Goal: Transaction & Acquisition: Purchase product/service

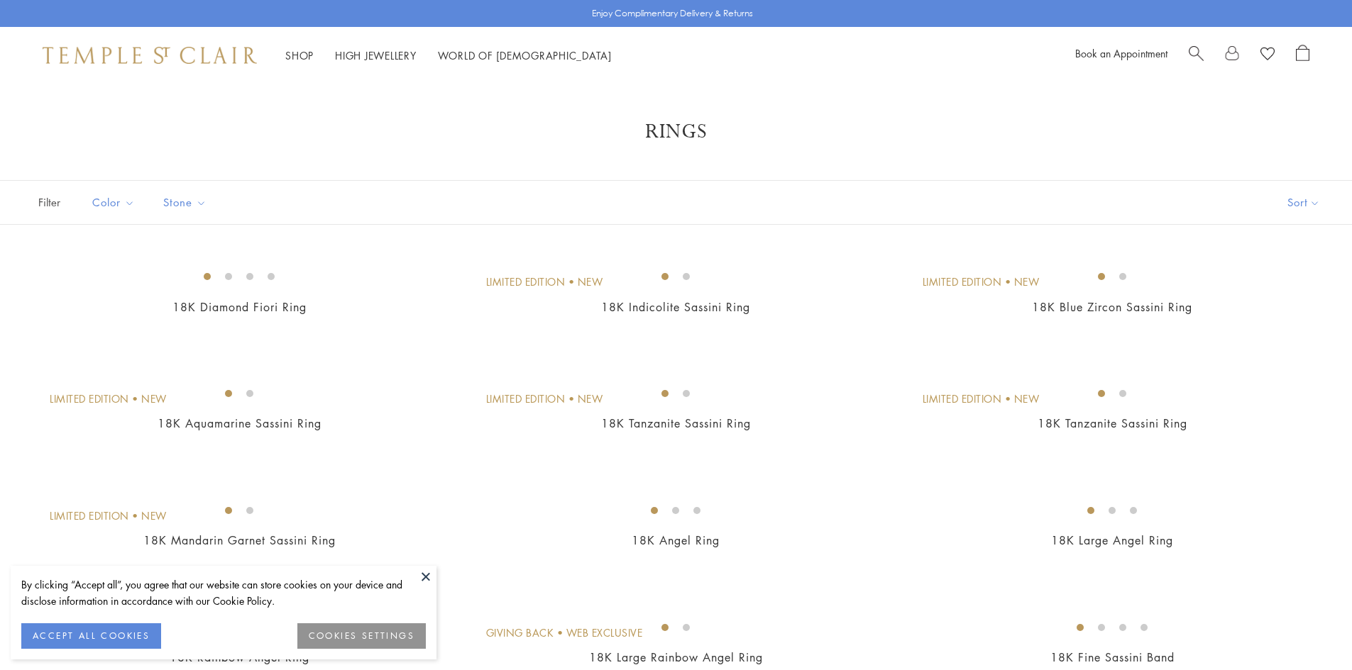
click at [429, 580] on button at bounding box center [425, 576] width 21 height 21
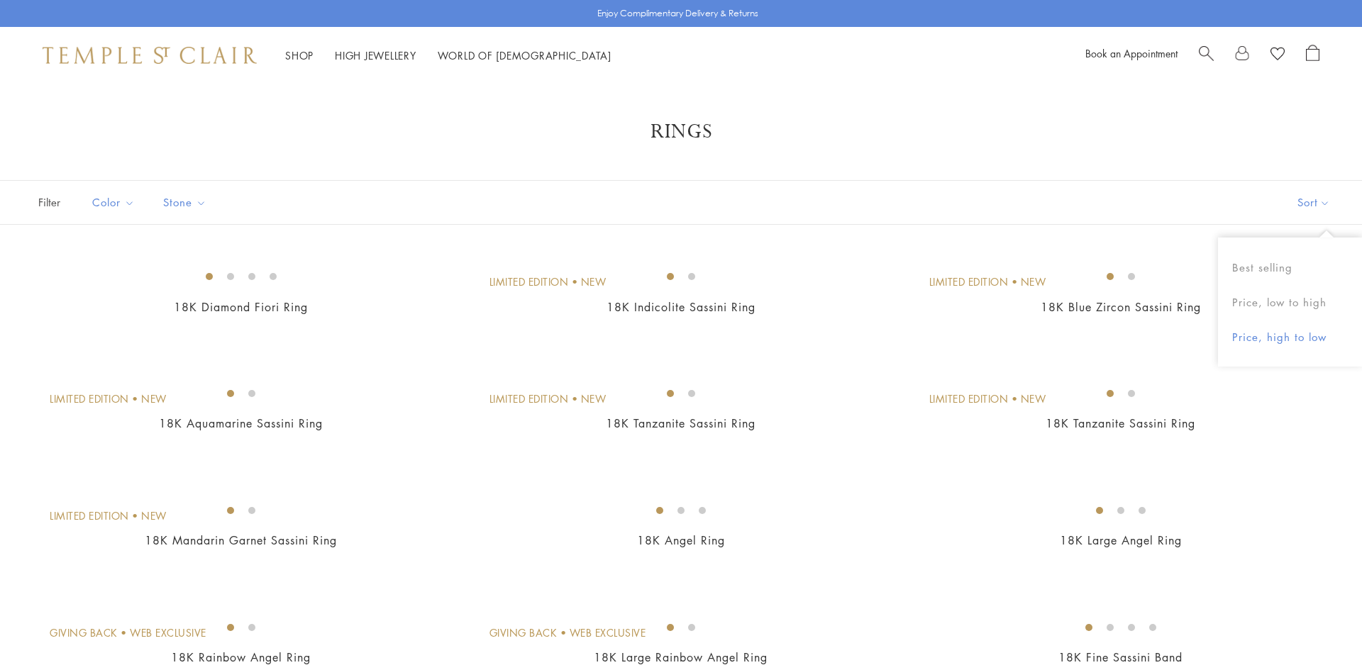
click at [1269, 334] on button "Price, high to low" at bounding box center [1290, 337] width 144 height 35
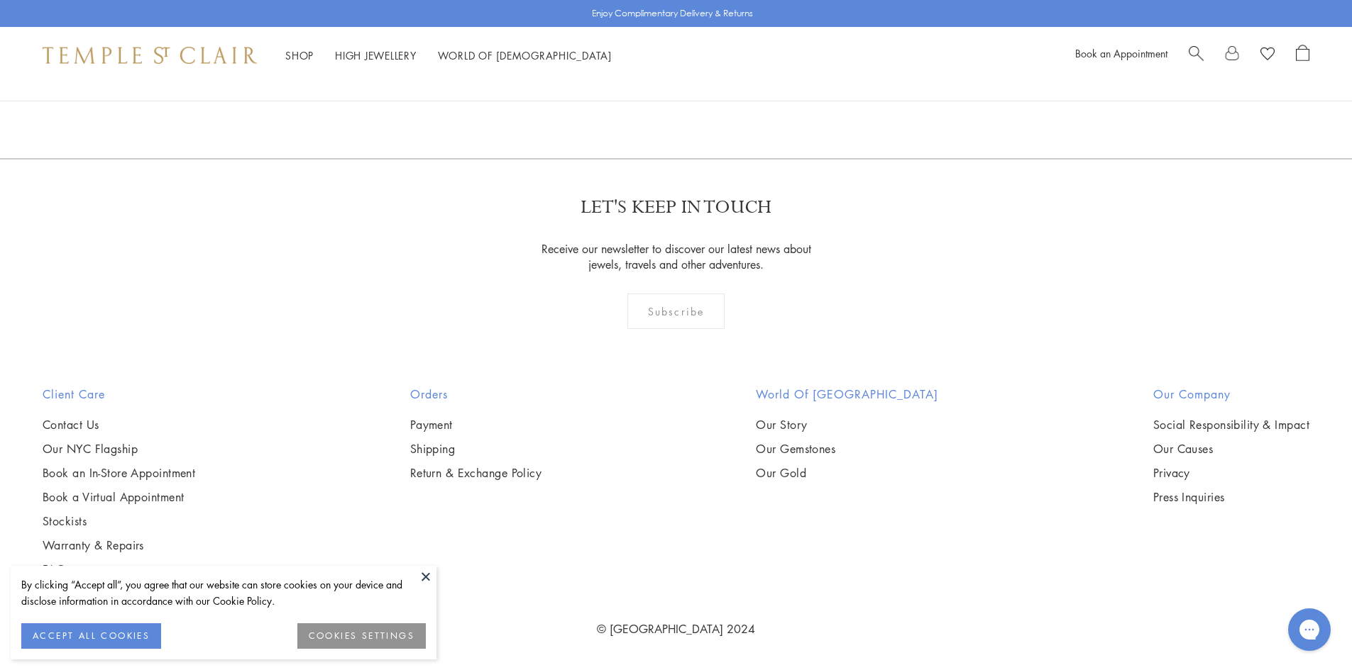
scroll to position [2303, 0]
click at [0, 0] on img at bounding box center [0, 0] width 0 height 0
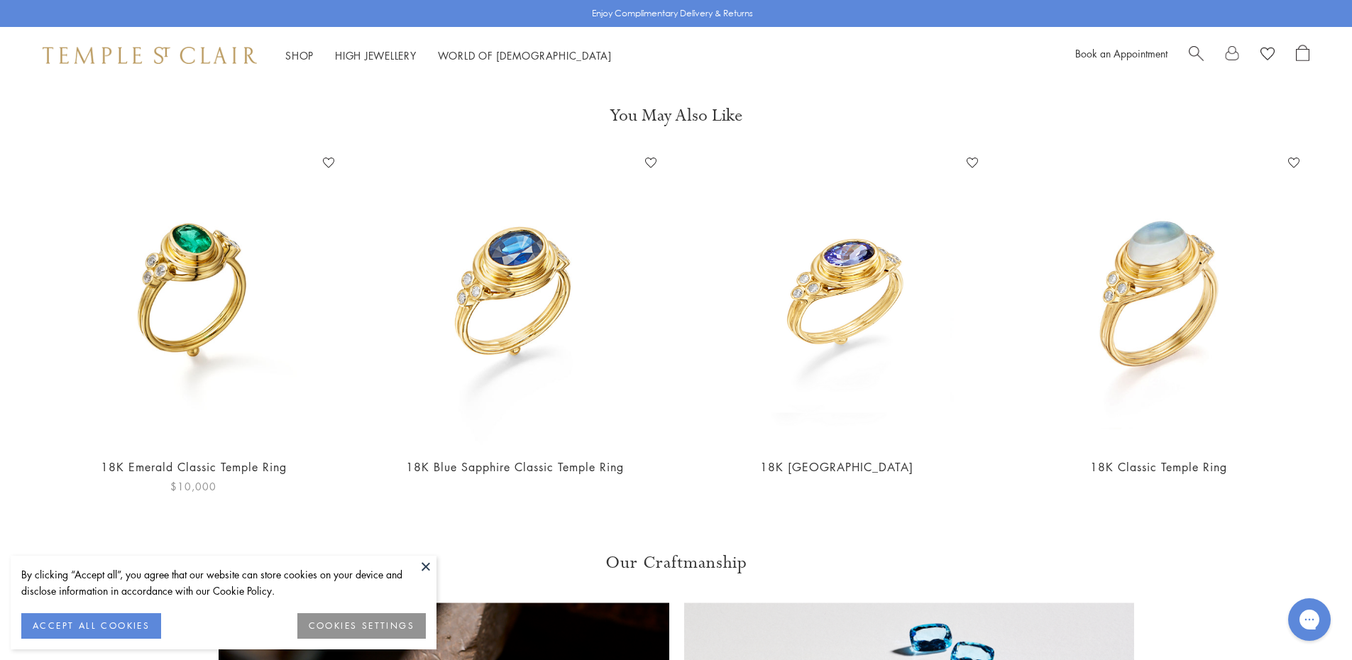
scroll to position [624, 0]
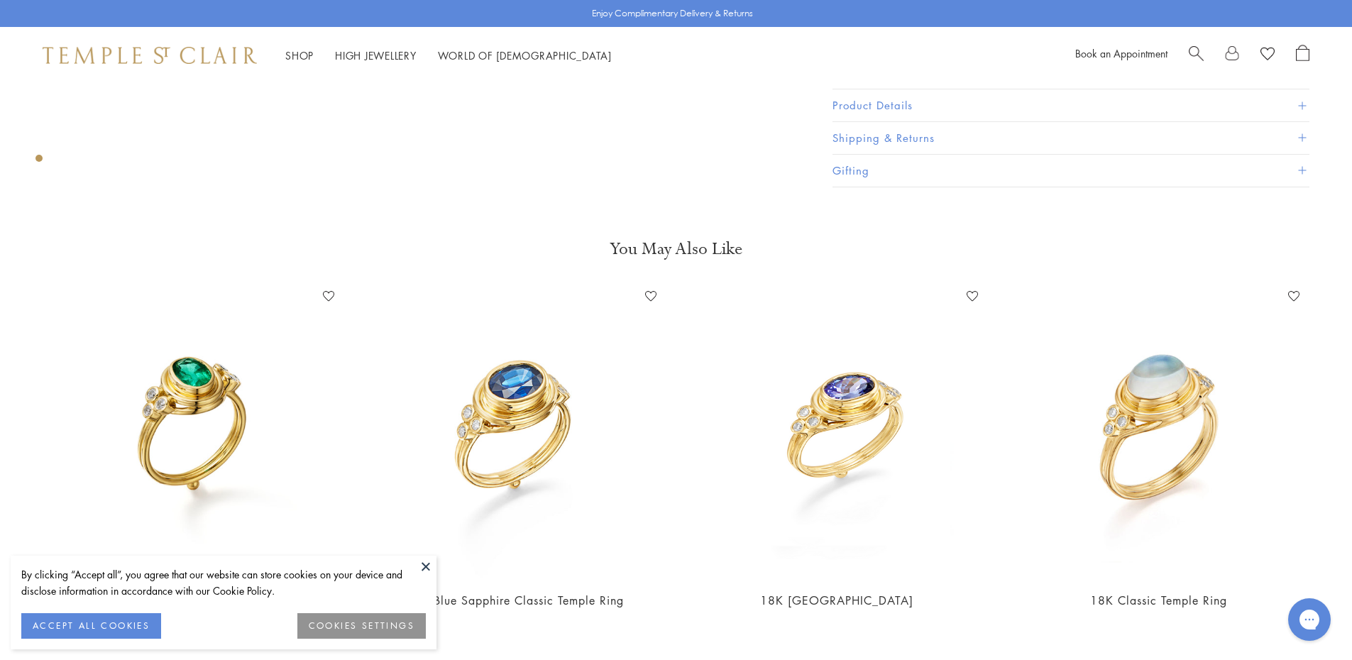
click at [187, 413] on img at bounding box center [193, 431] width 293 height 293
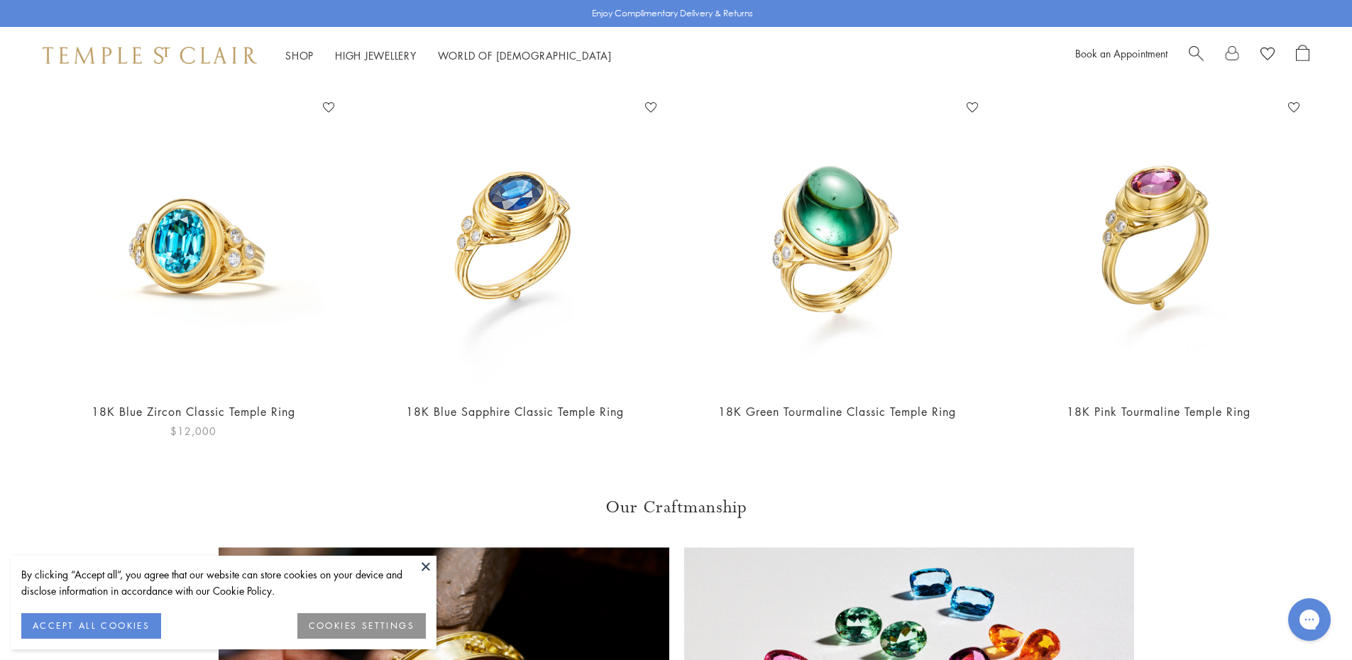
scroll to position [910, 0]
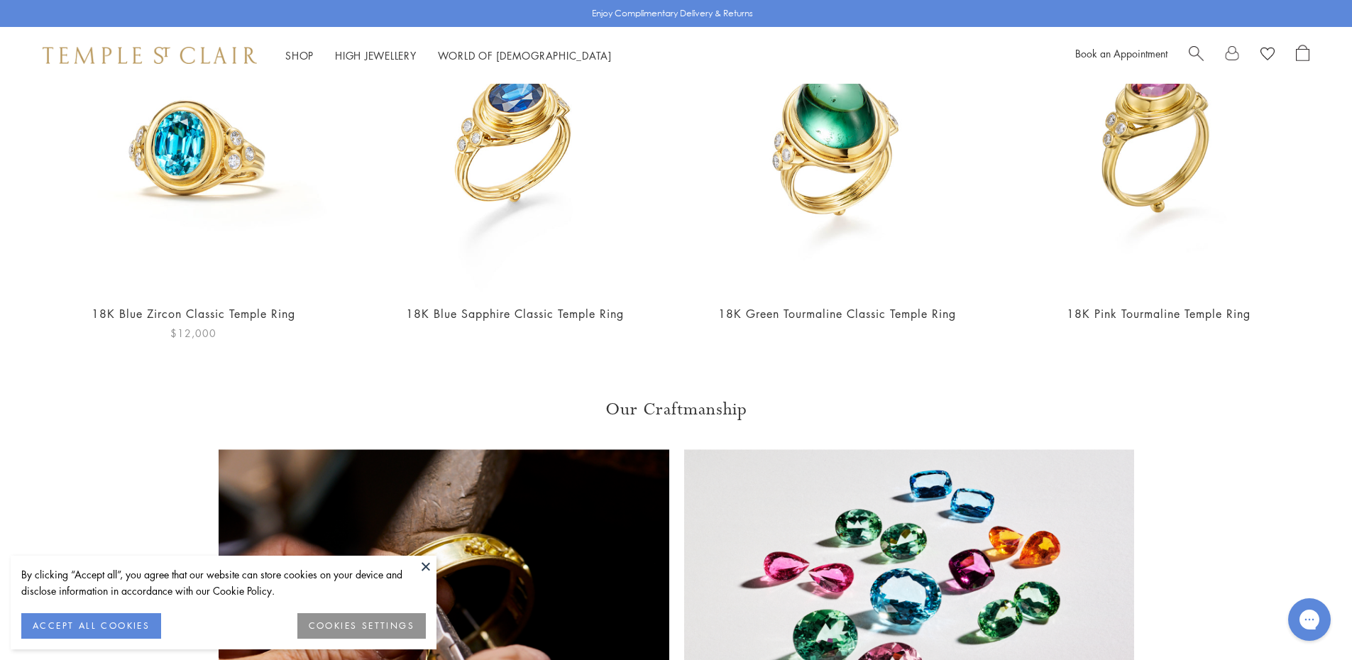
click at [176, 180] on img at bounding box center [193, 145] width 293 height 293
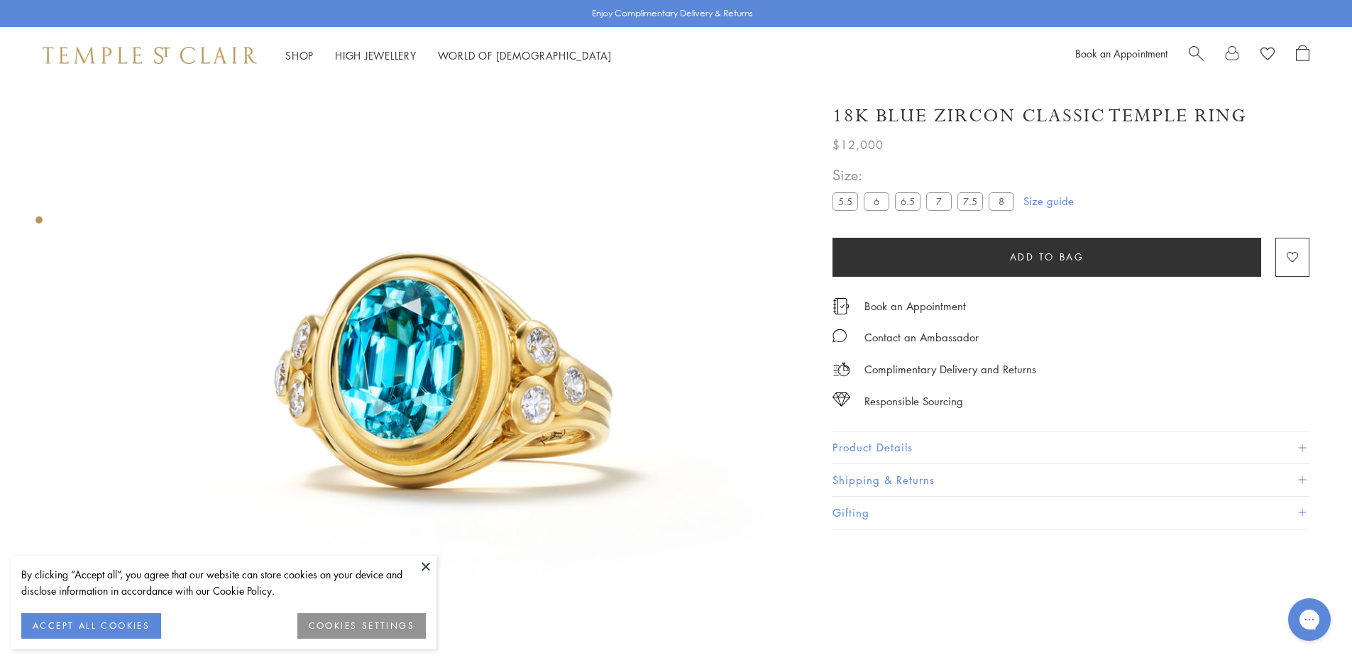
click at [412, 553] on img at bounding box center [434, 363] width 727 height 727
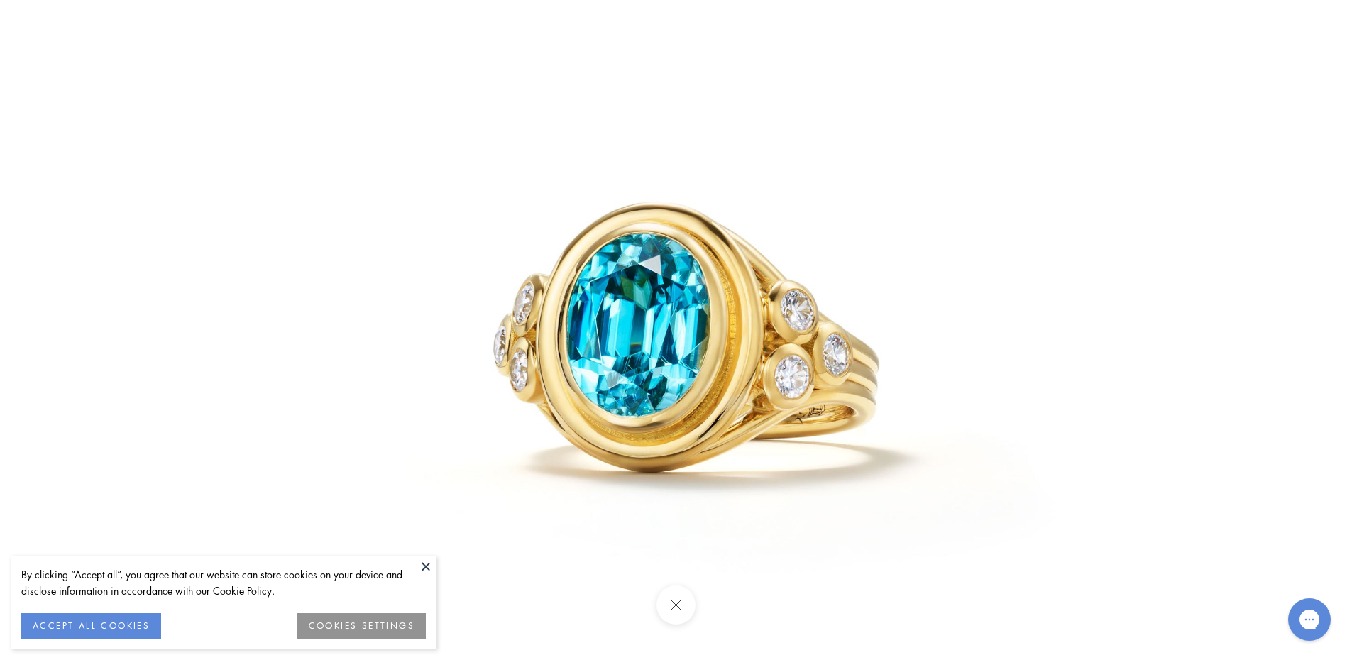
click at [680, 602] on button at bounding box center [675, 604] width 39 height 39
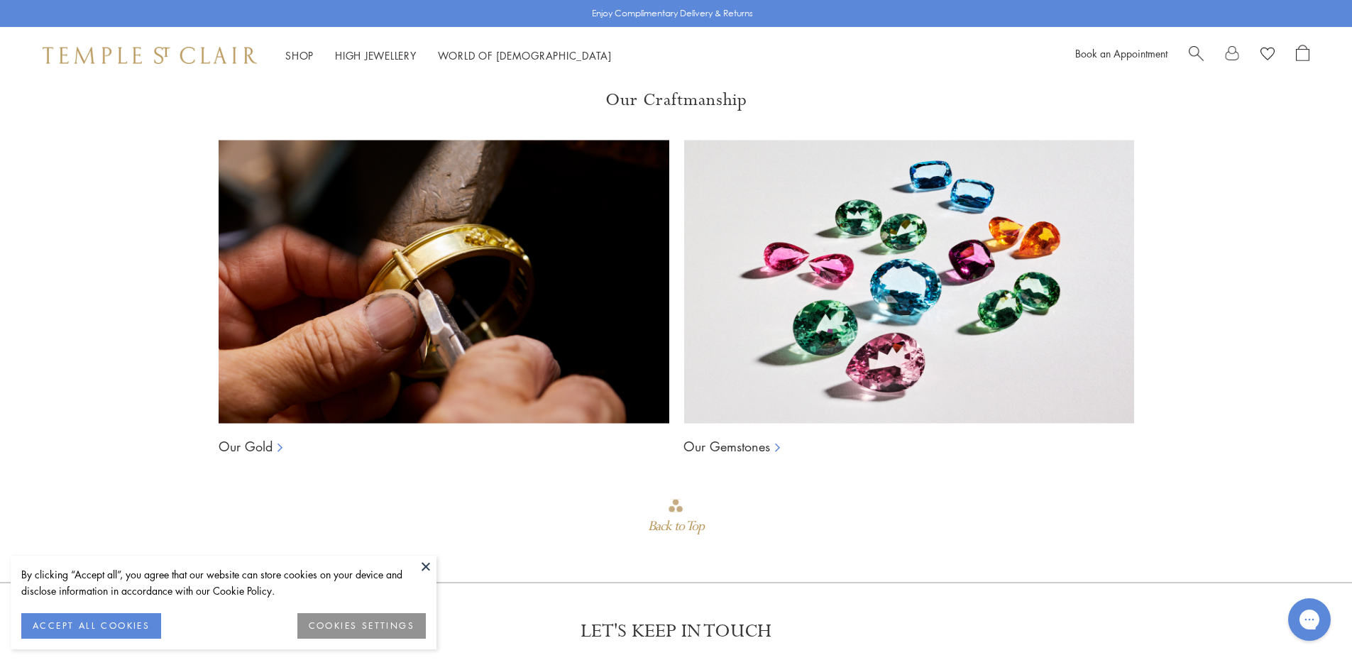
click at [421, 565] on button at bounding box center [425, 566] width 21 height 21
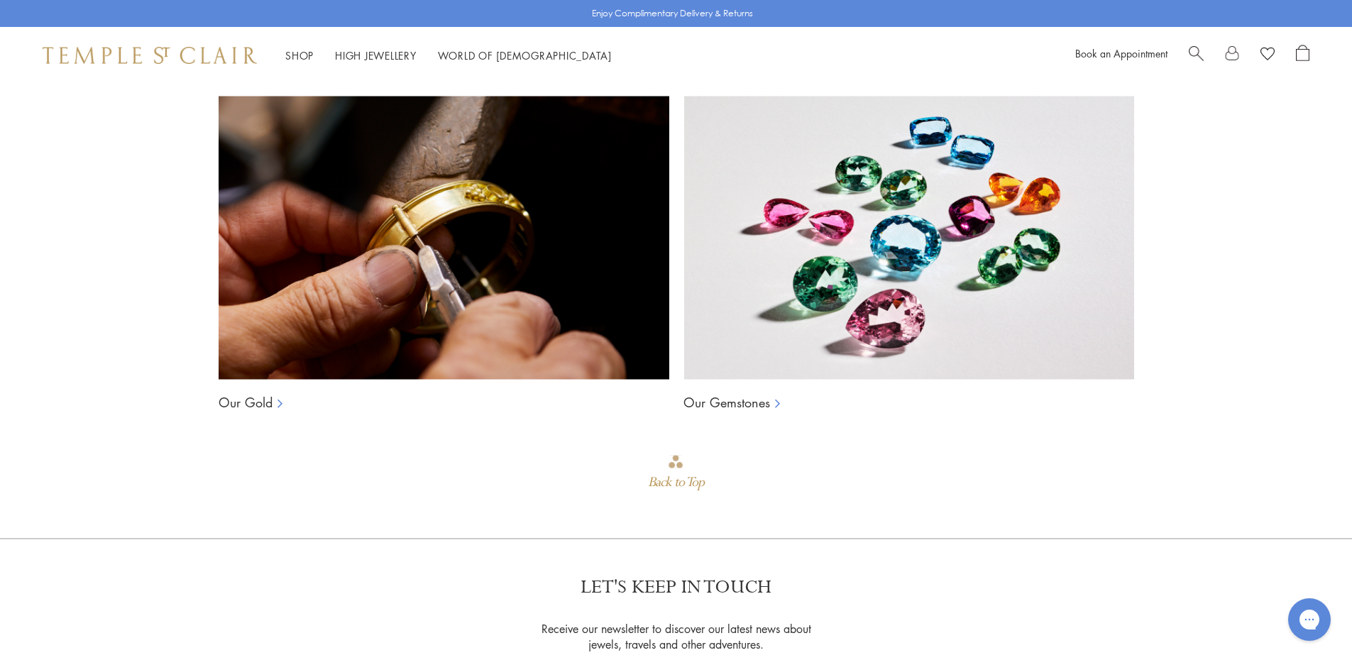
scroll to position [1330, 0]
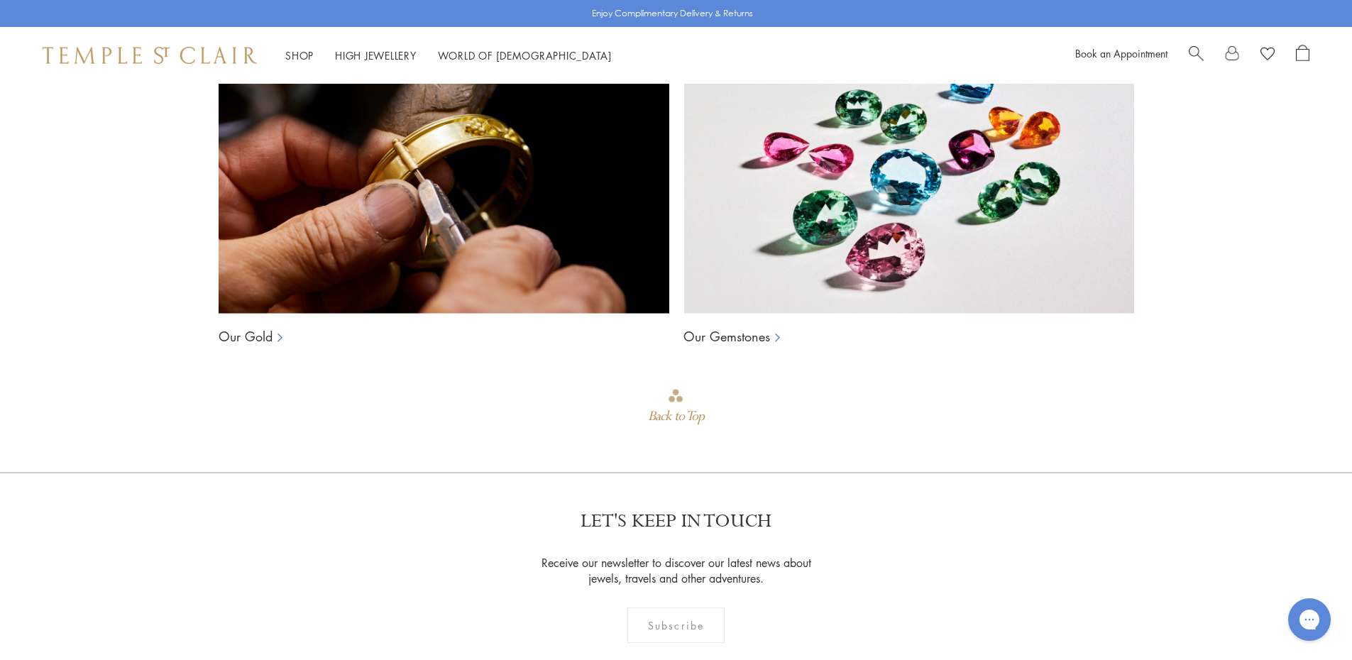
click at [730, 328] on link "Our Gemstones" at bounding box center [726, 336] width 87 height 17
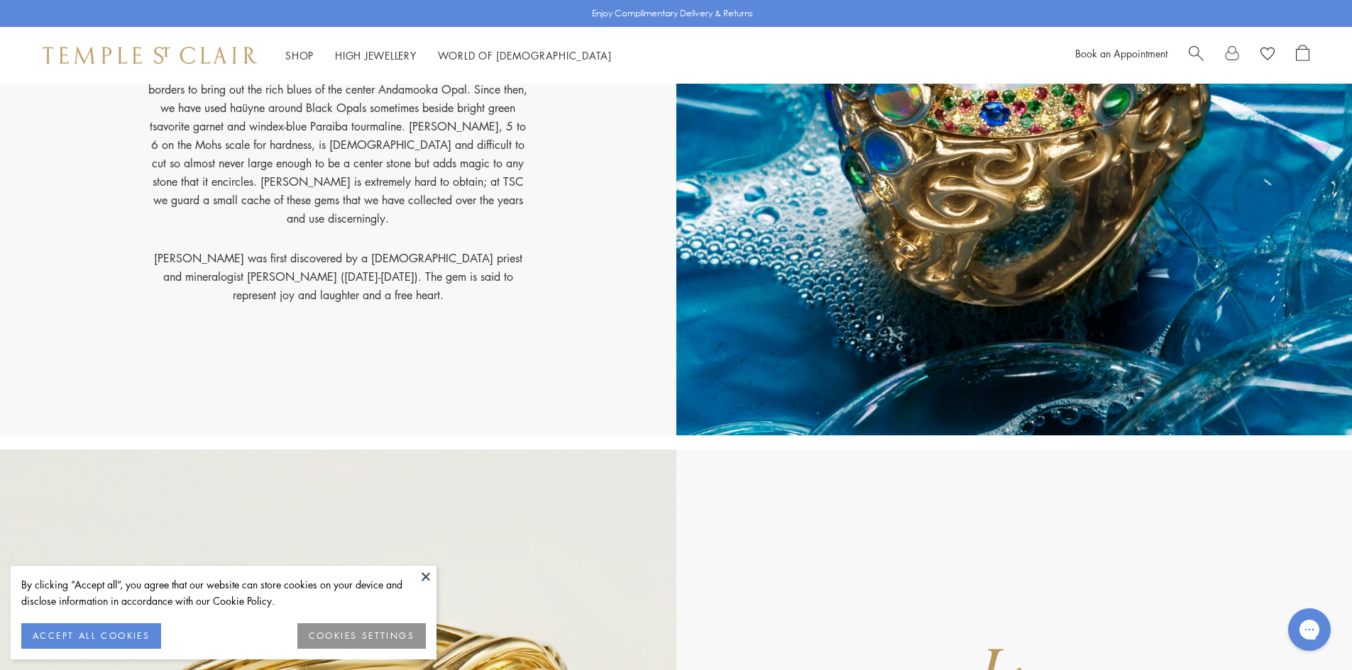
scroll to position [6196, 0]
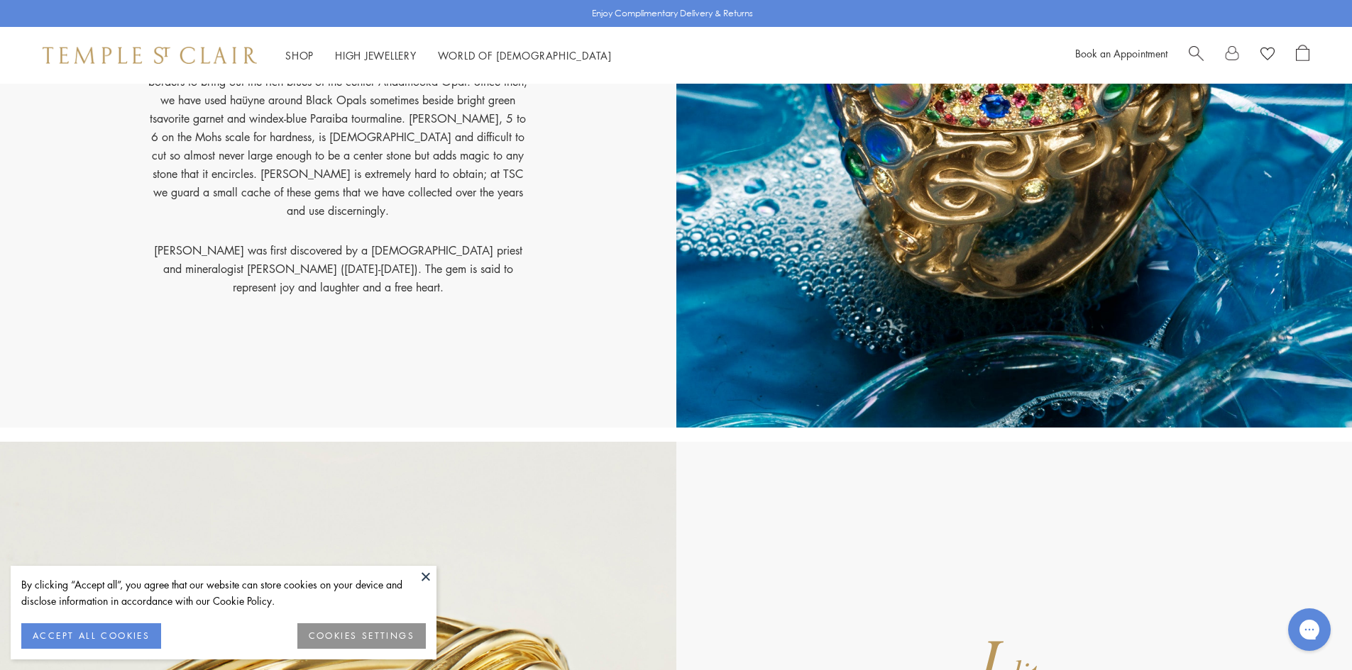
click at [431, 575] on button at bounding box center [425, 576] width 21 height 21
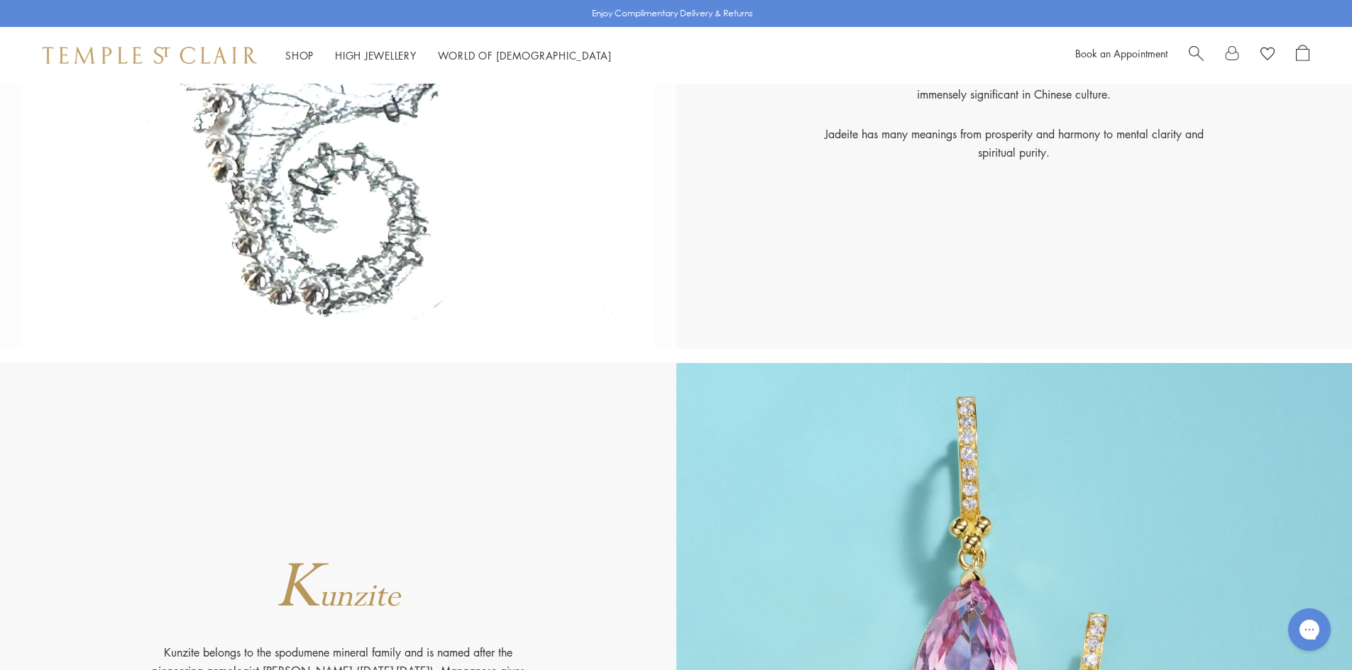
scroll to position [8454, 0]
click at [387, 59] on link "High Jewellery High Jewellery" at bounding box center [376, 55] width 82 height 14
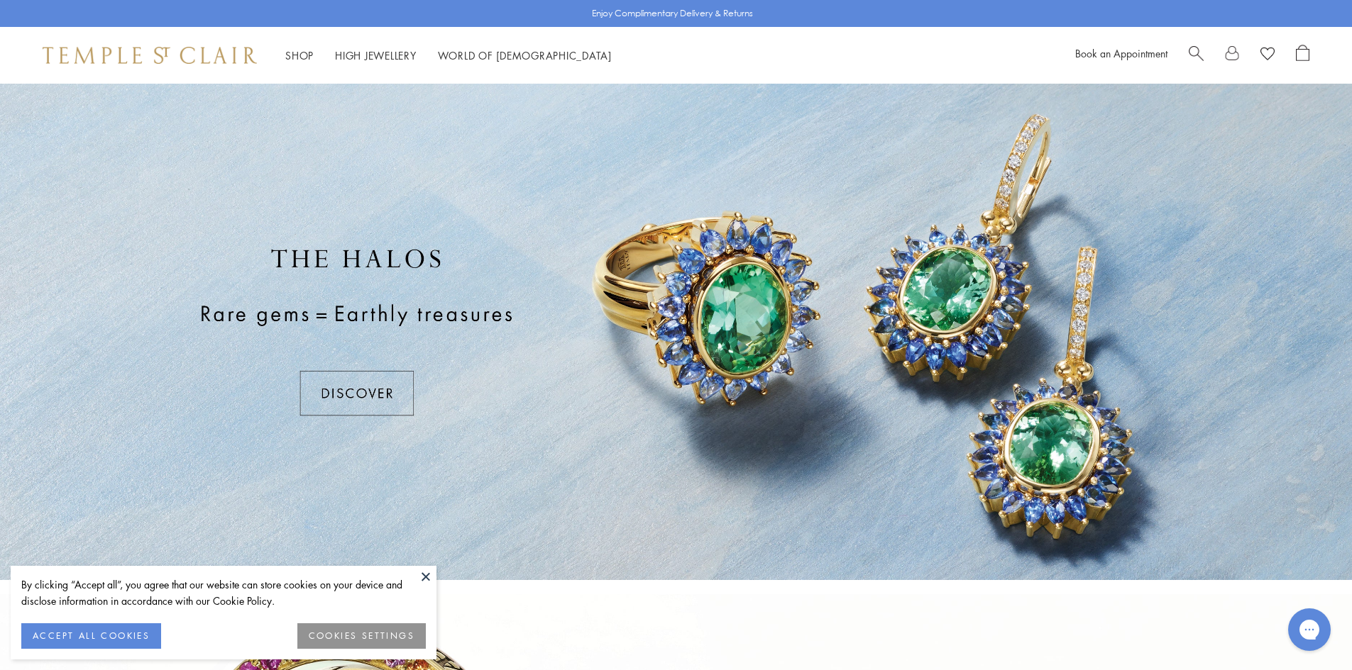
click at [426, 578] on button at bounding box center [425, 576] width 21 height 21
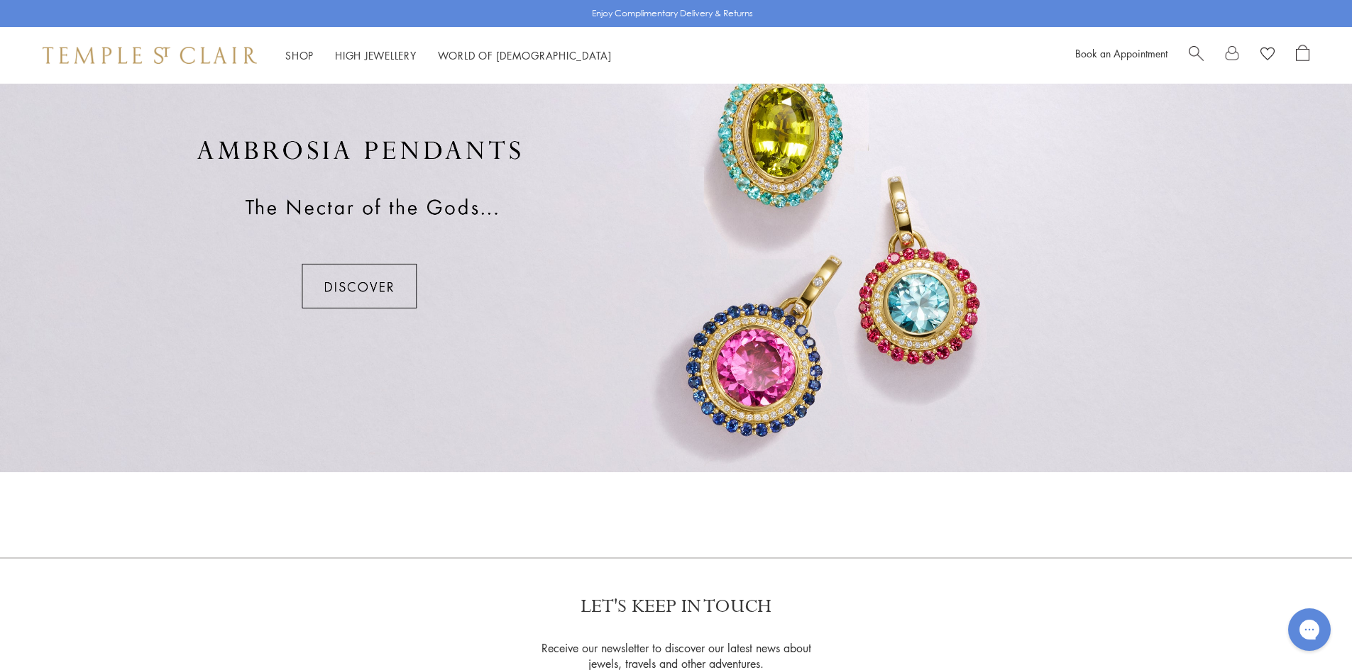
scroll to position [1129, 0]
click at [317, 309] on div at bounding box center [676, 225] width 1352 height 497
click at [324, 293] on div at bounding box center [676, 225] width 1352 height 497
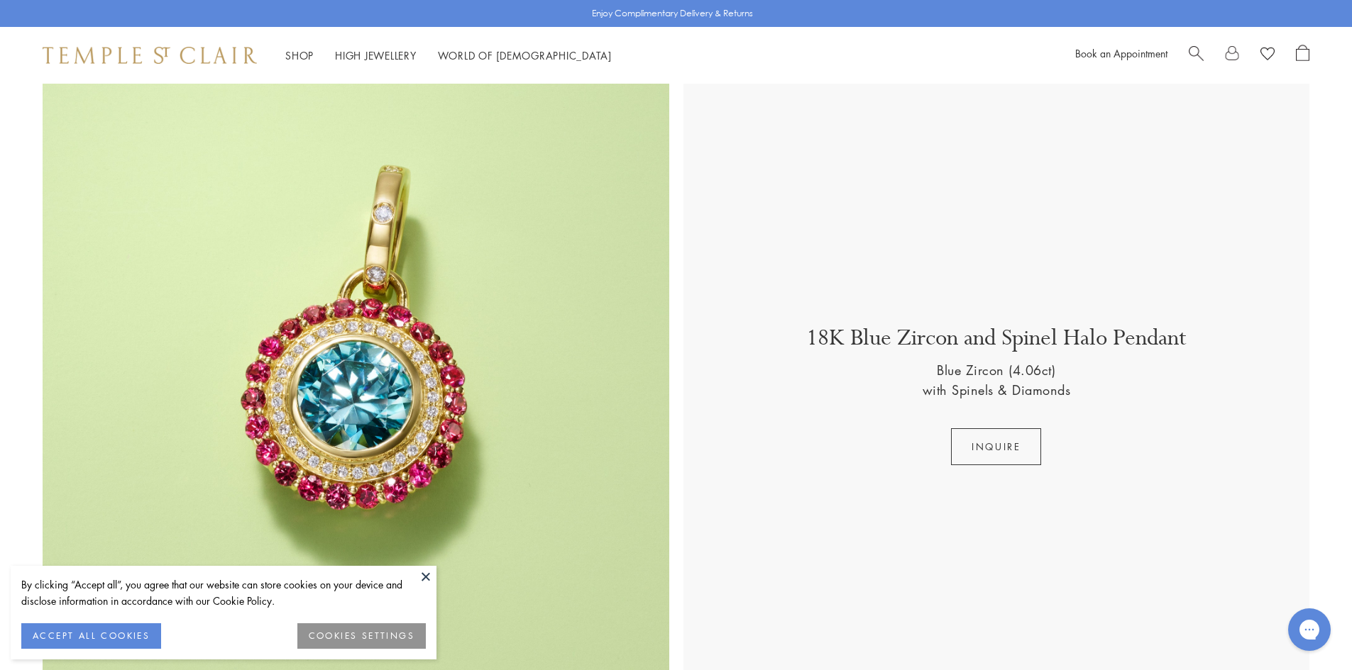
scroll to position [1153, 0]
click at [423, 569] on button at bounding box center [425, 576] width 21 height 21
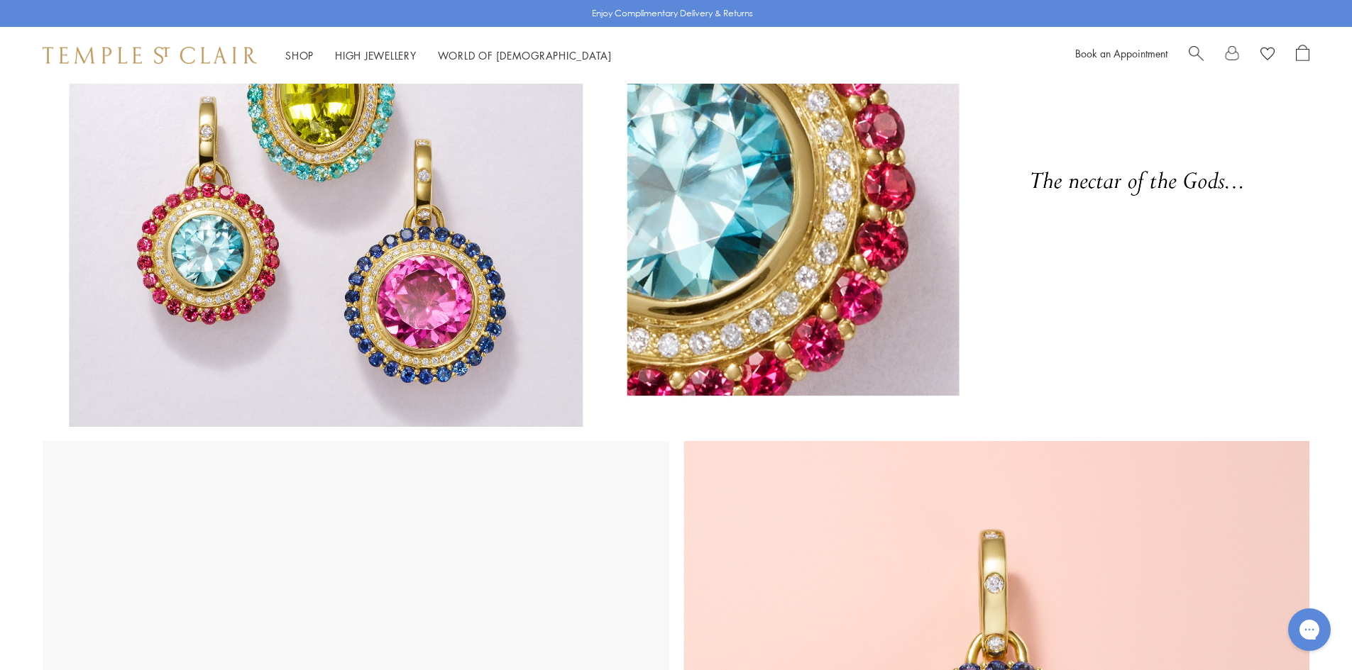
scroll to position [0, 0]
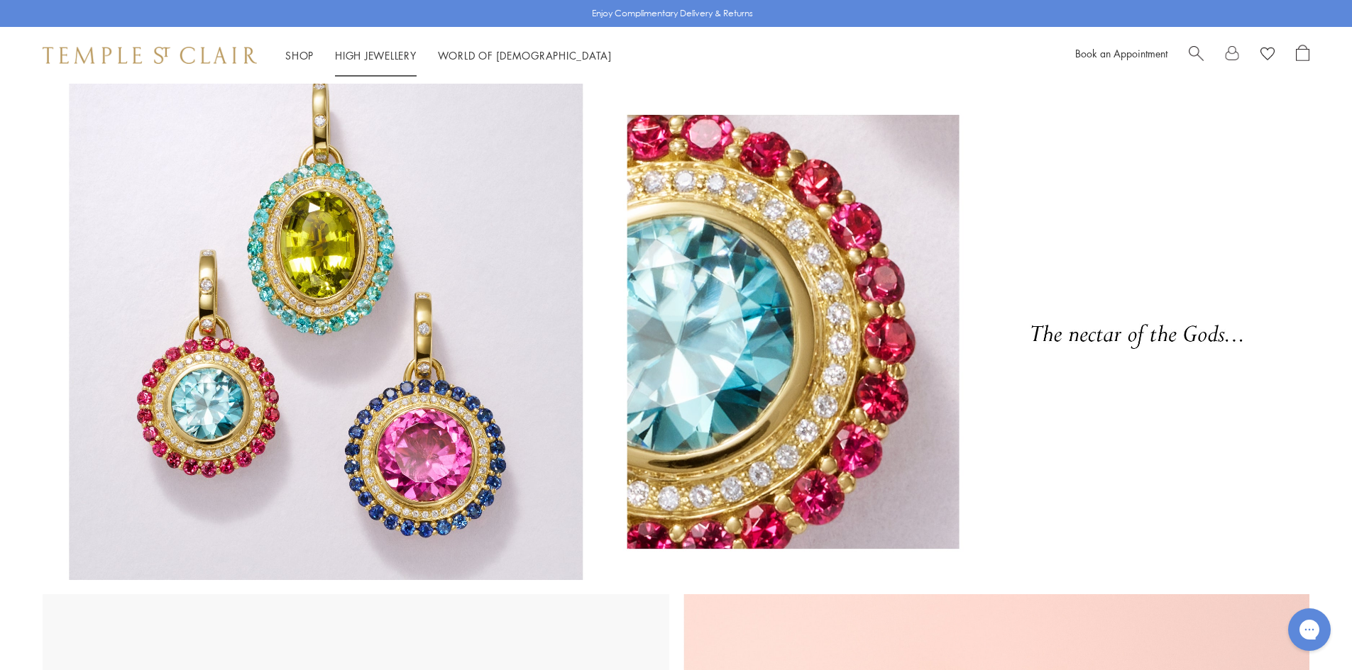
click at [375, 50] on link "High Jewellery High Jewellery" at bounding box center [376, 55] width 82 height 14
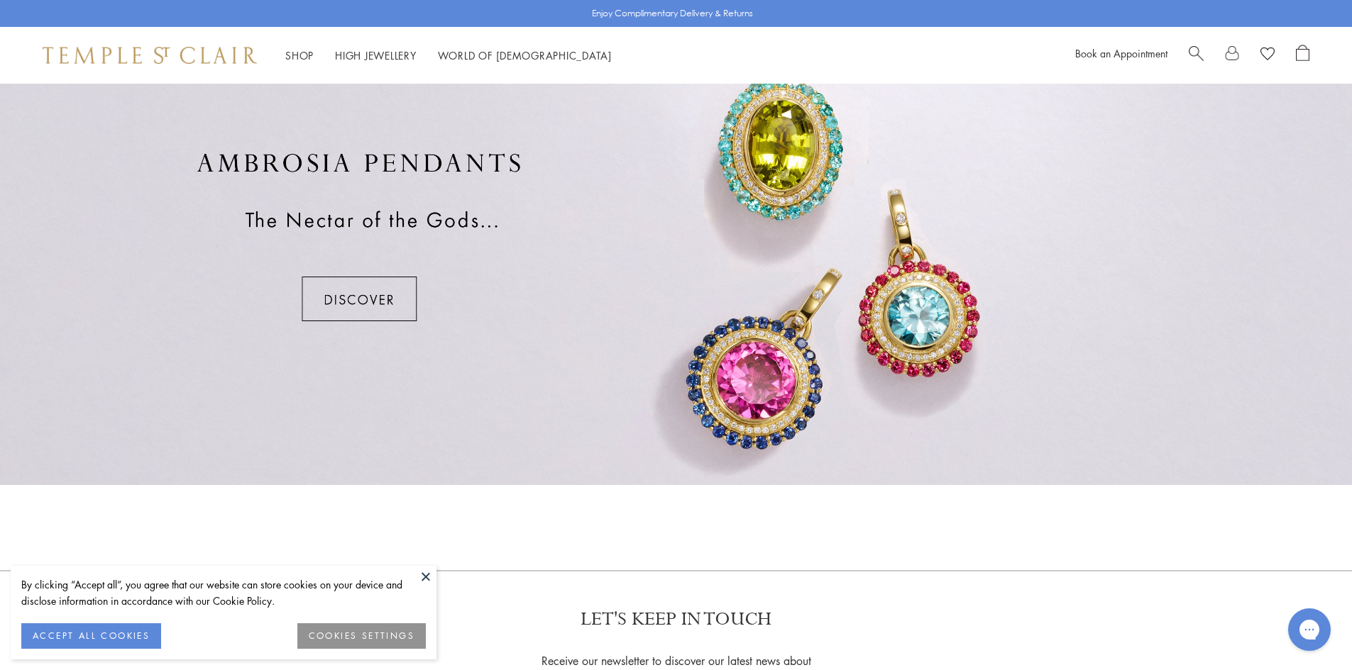
scroll to position [1531, 0]
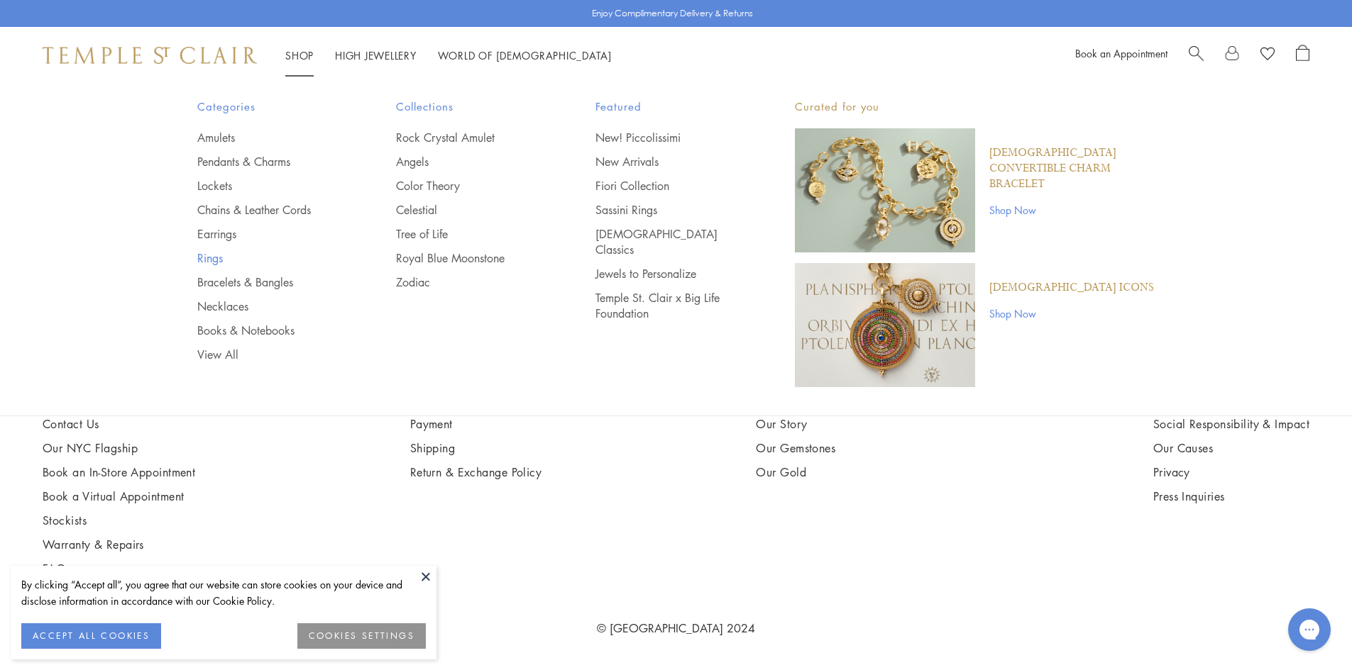
click at [211, 263] on link "Rings" at bounding box center [268, 258] width 143 height 16
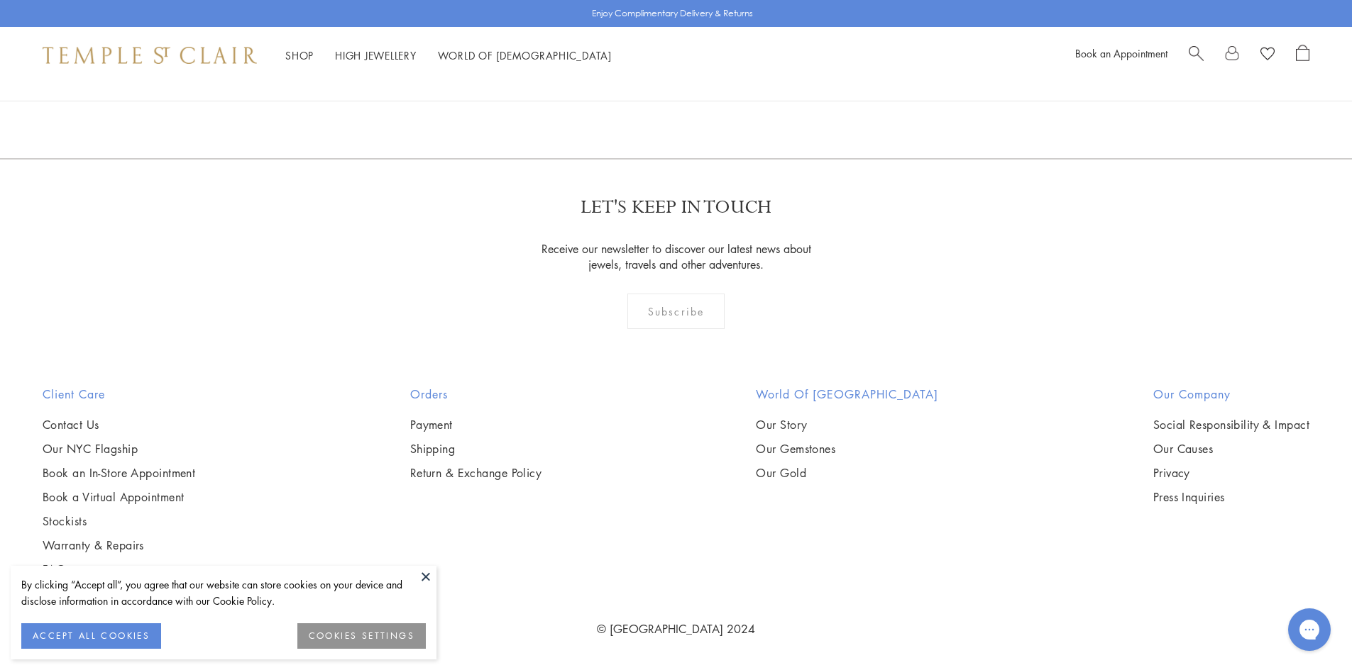
scroll to position [7877, 0]
click at [681, 101] on link "2" at bounding box center [676, 81] width 47 height 39
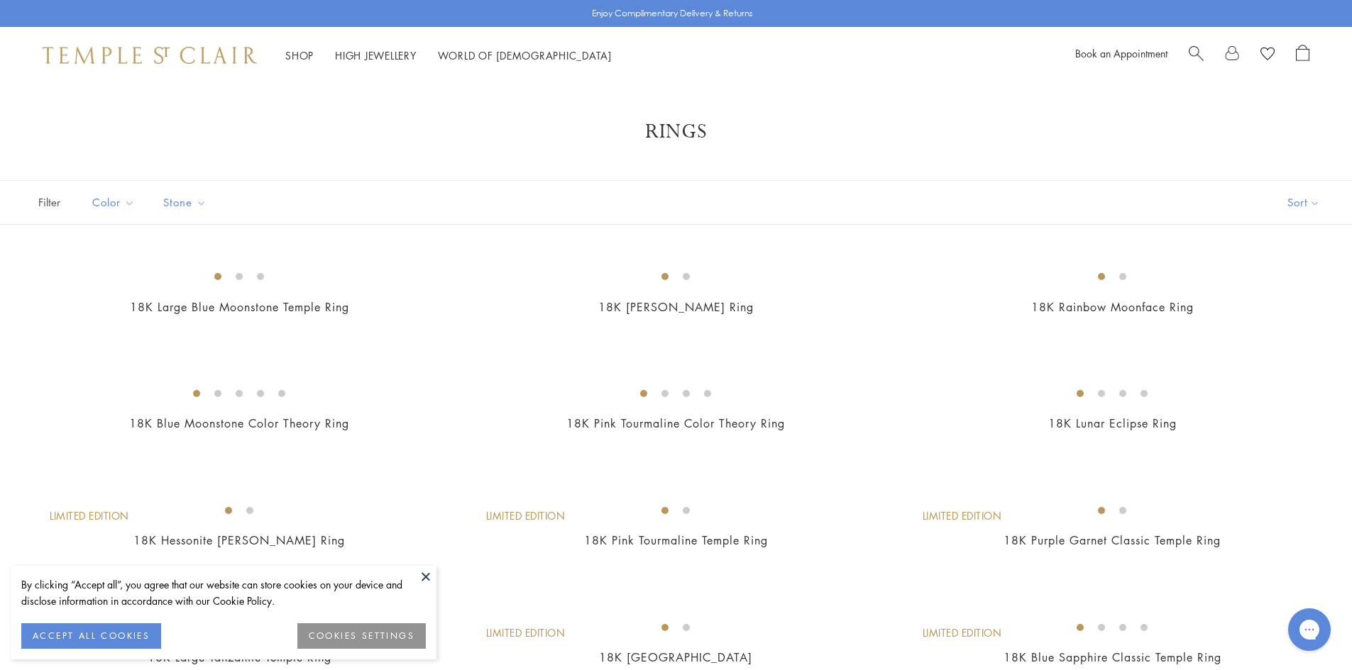
click at [433, 572] on button at bounding box center [425, 576] width 21 height 21
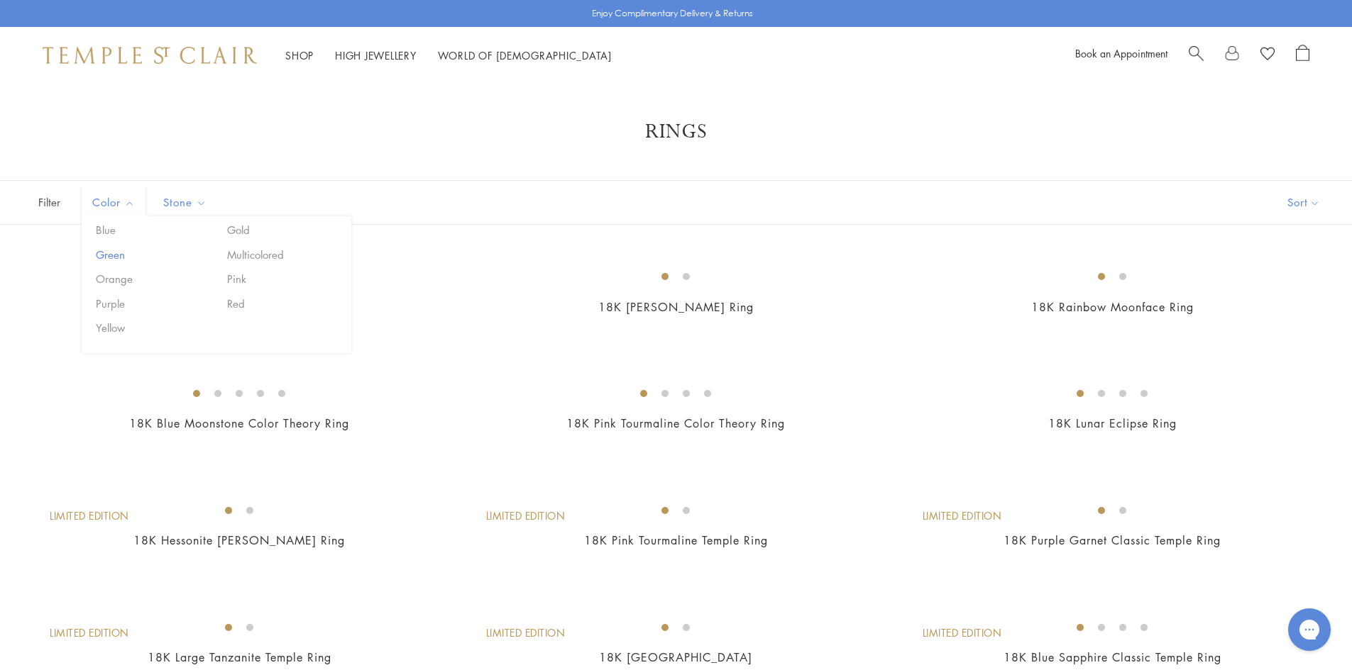
click at [109, 251] on button "Green" at bounding box center [152, 255] width 121 height 16
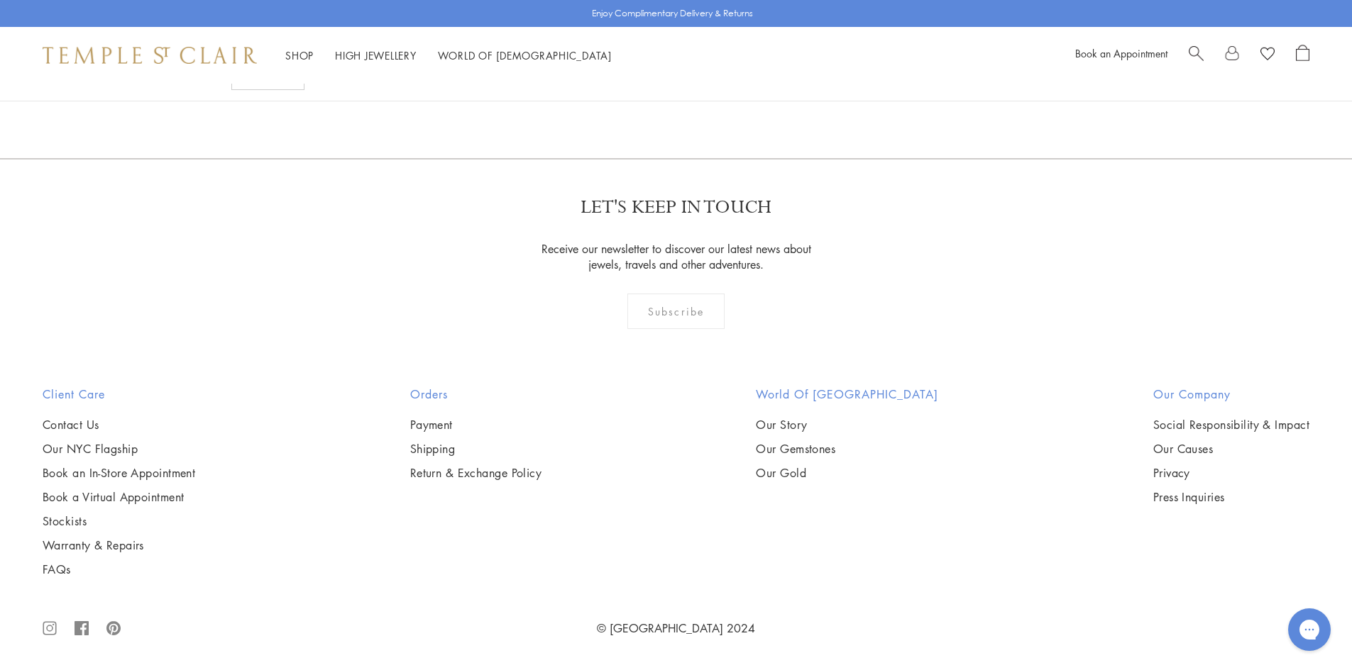
scroll to position [40, 0]
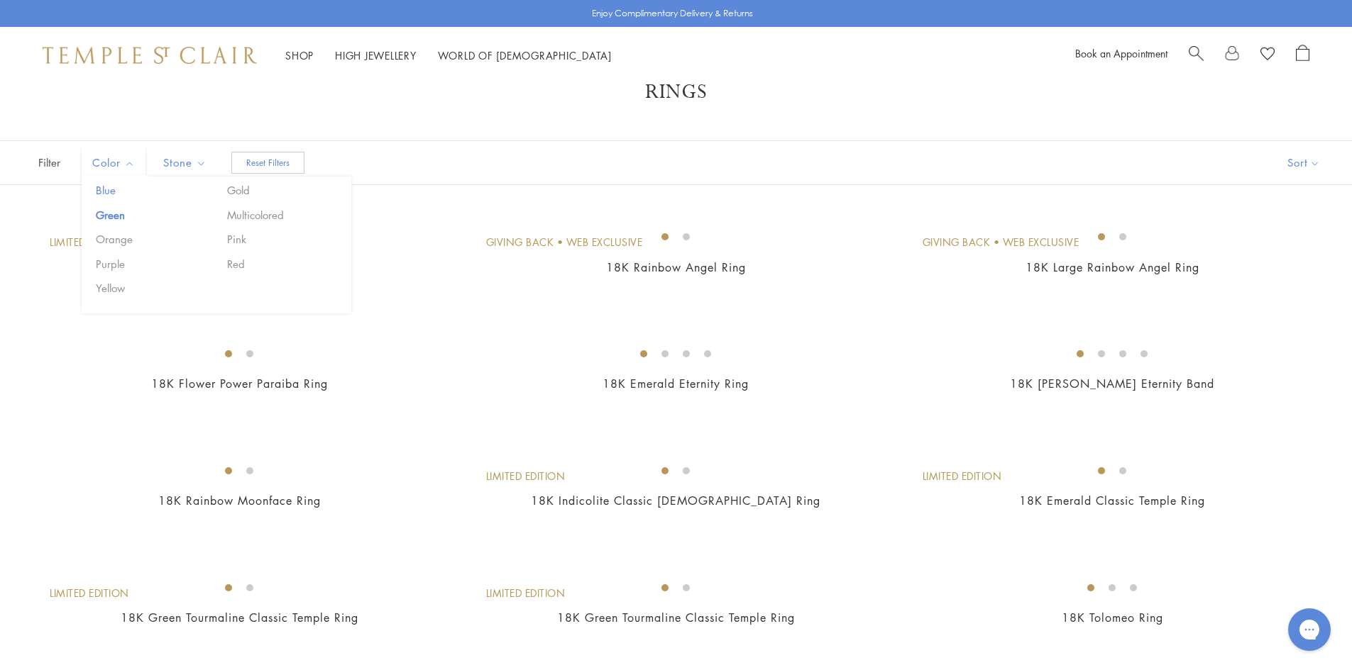
click at [109, 188] on button "Blue" at bounding box center [152, 190] width 121 height 16
click at [102, 190] on button "Blue" at bounding box center [152, 190] width 121 height 16
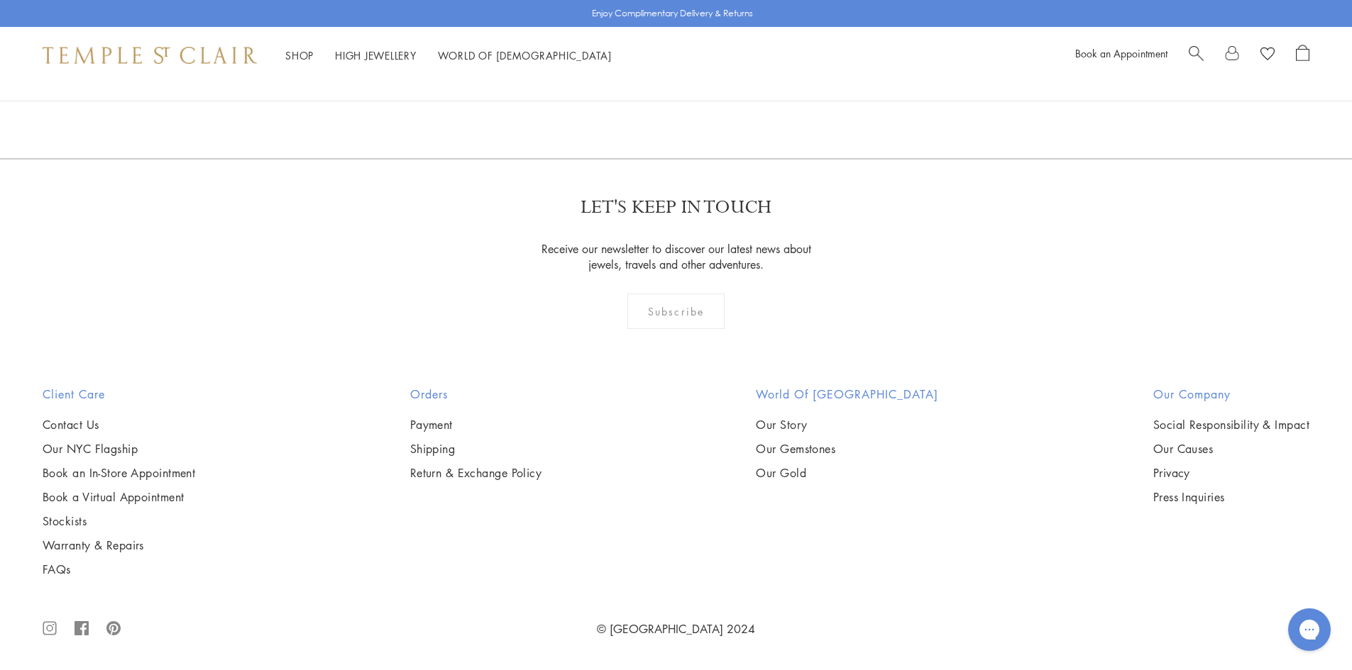
scroll to position [5502, 0]
click at [305, 66] on div "Shop Shop Categories Amulets Pendants & Charms Lockets Chains & Leather Cords E…" at bounding box center [676, 55] width 1352 height 57
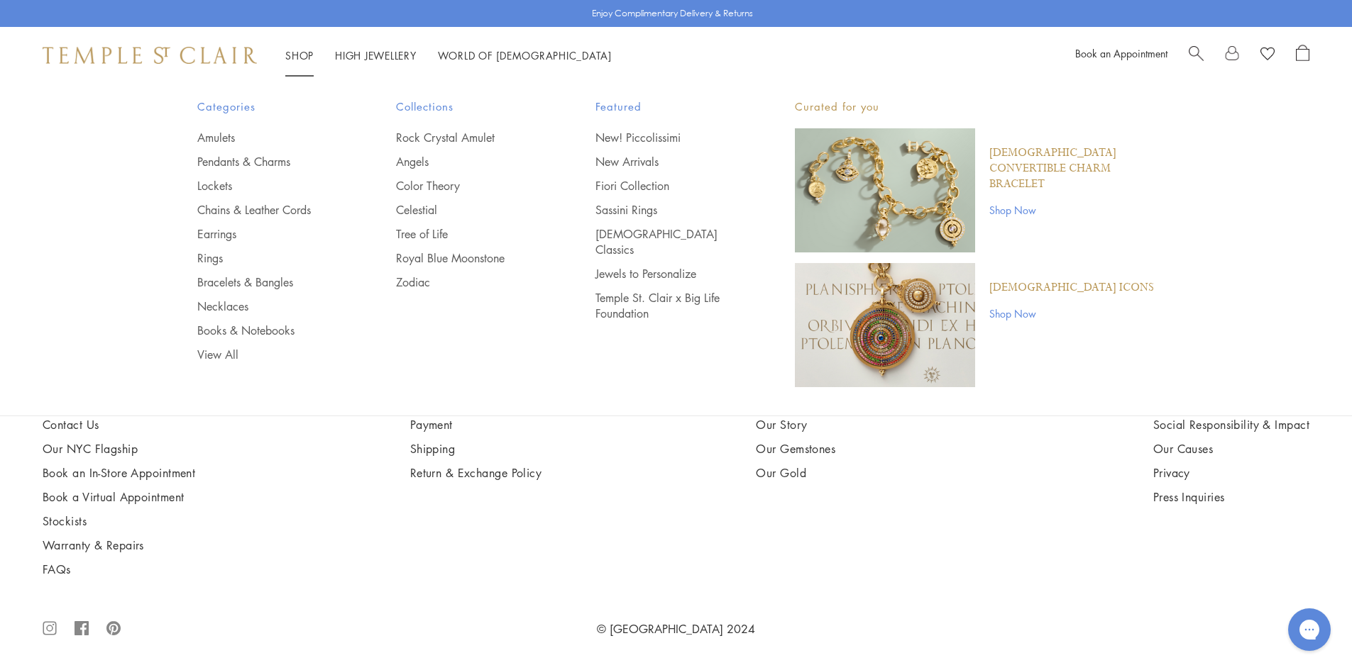
click at [304, 53] on link "Shop Shop" at bounding box center [299, 55] width 28 height 14
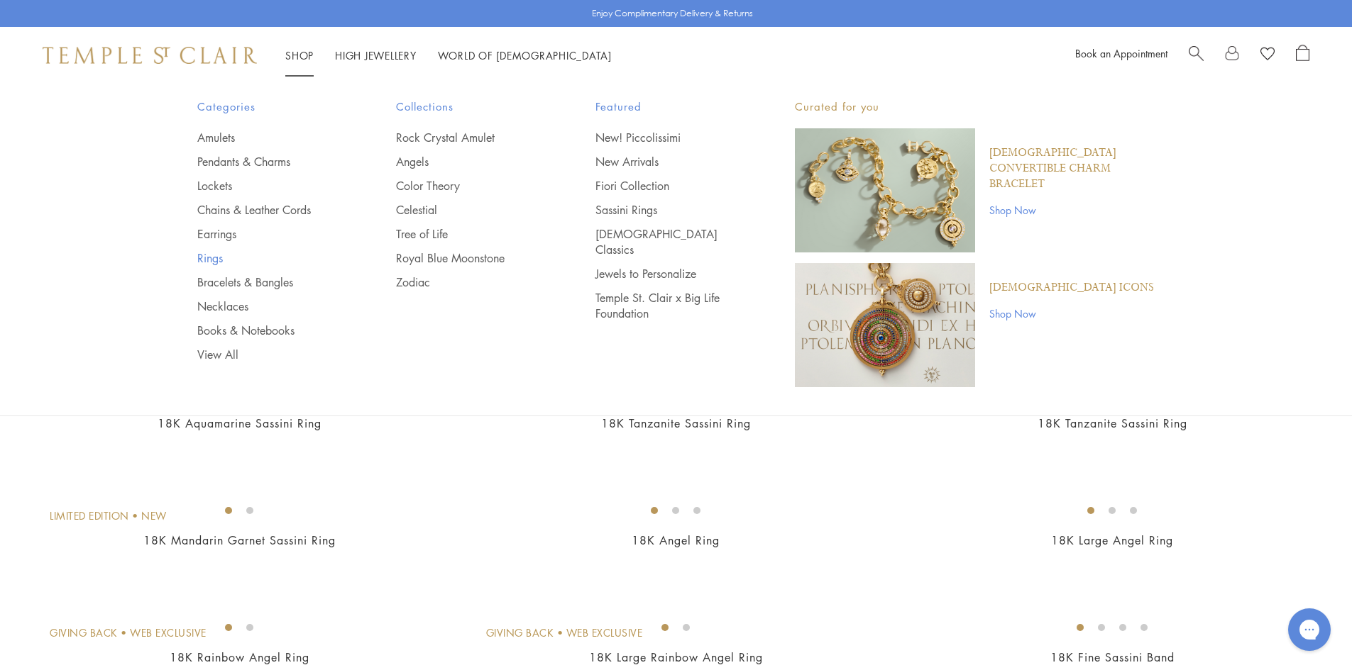
click at [210, 260] on link "Rings" at bounding box center [268, 258] width 143 height 16
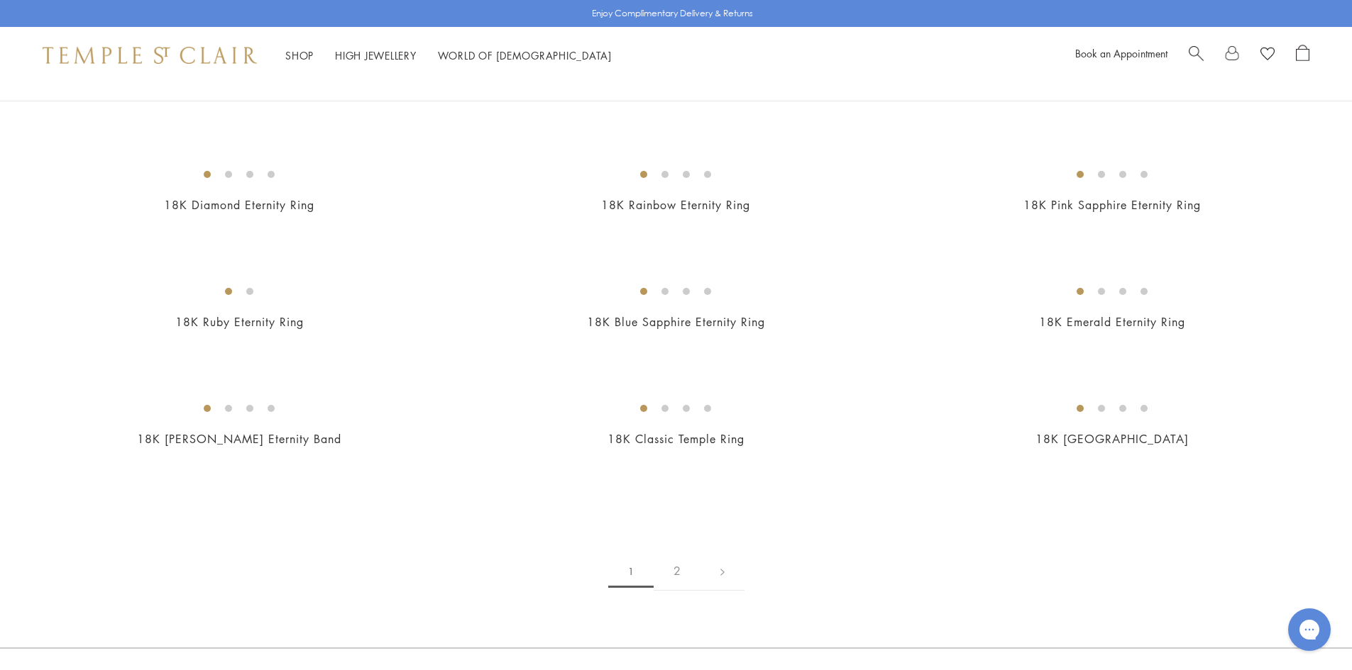
scroll to position [1931, 0]
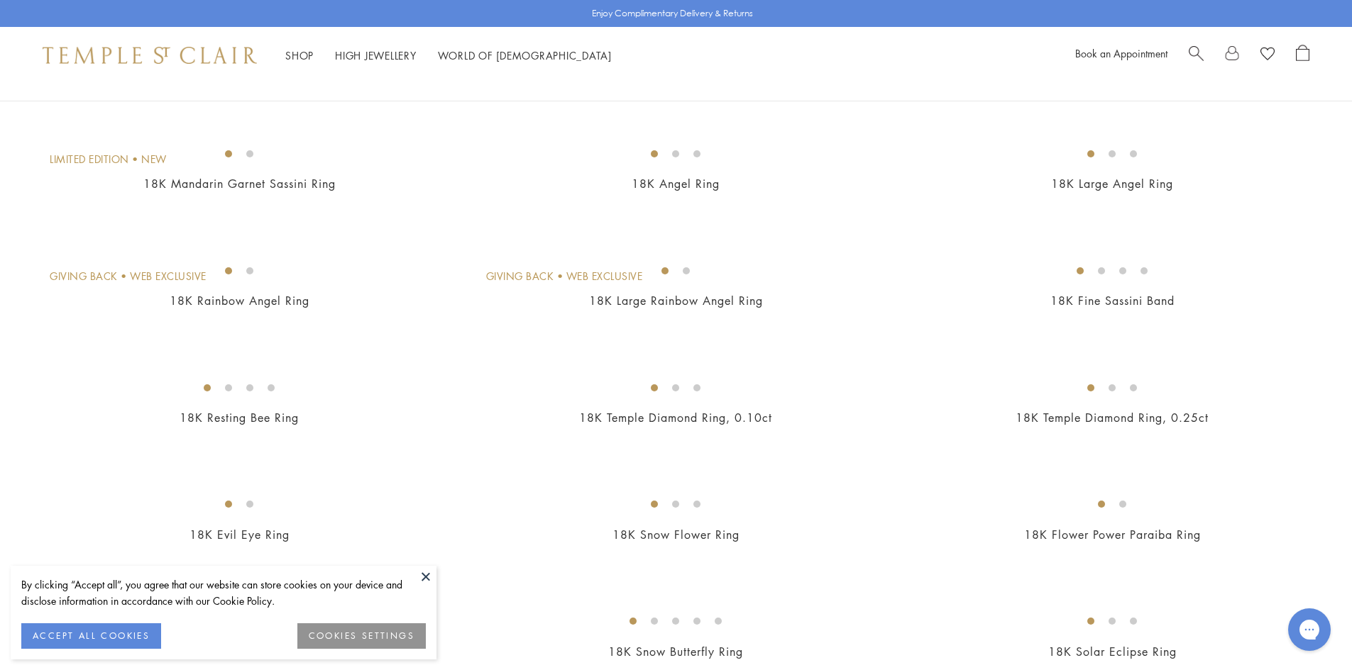
click at [425, 567] on button at bounding box center [425, 576] width 21 height 21
